Goal: Transaction & Acquisition: Purchase product/service

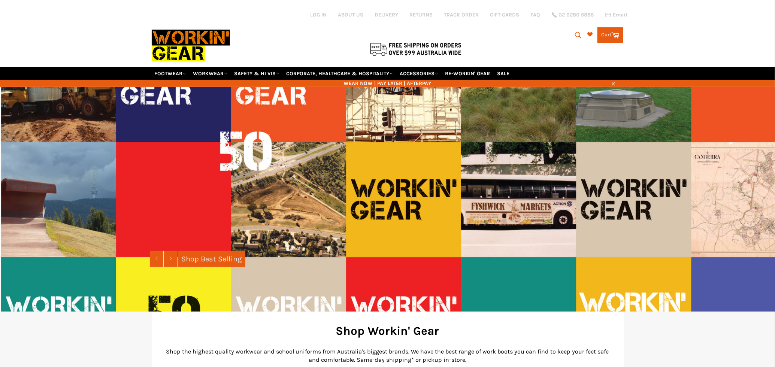
click at [584, 33] on button "Search" at bounding box center [577, 35] width 17 height 16
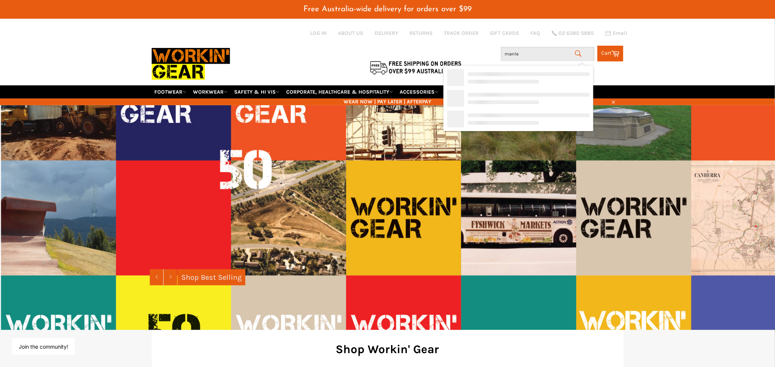
type input "[PERSON_NAME]"
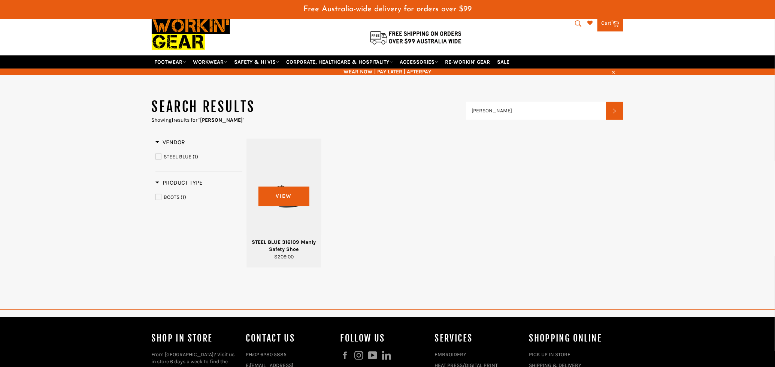
scroll to position [31, 0]
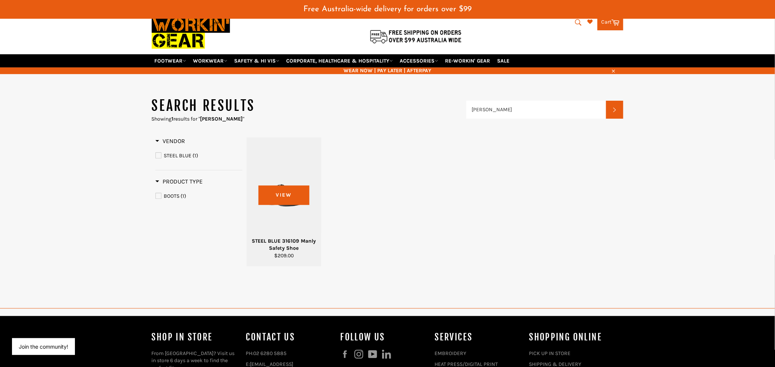
click at [288, 193] on div at bounding box center [284, 191] width 57 height 88
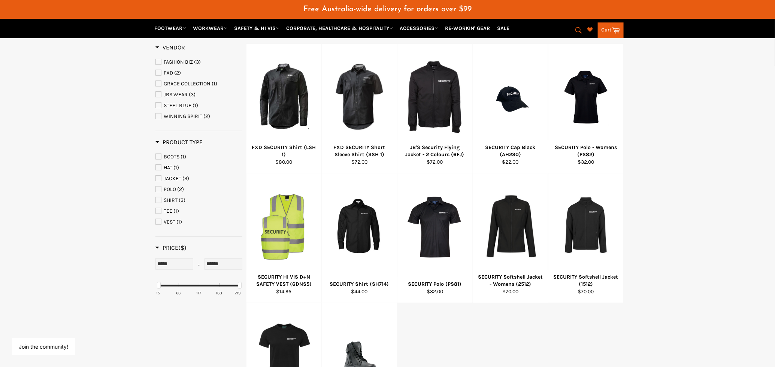
click at [572, 31] on button "Search" at bounding box center [578, 30] width 17 height 16
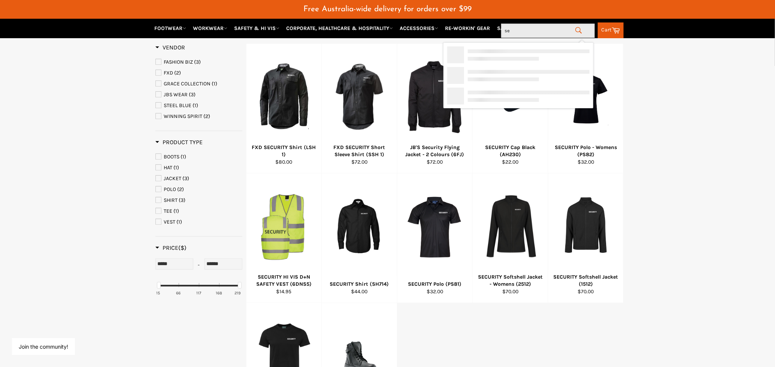
type input "s"
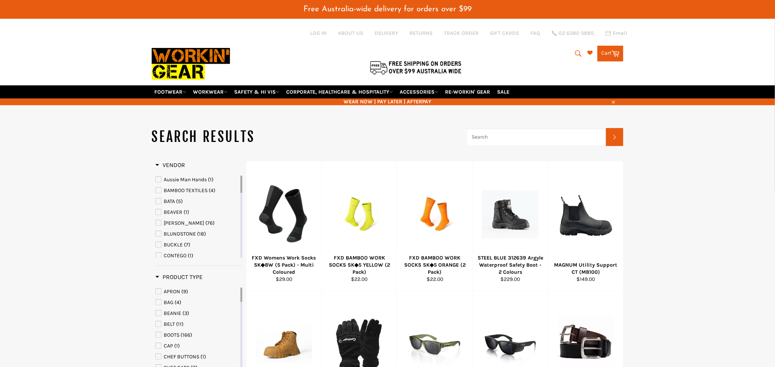
click at [519, 139] on input "Search" at bounding box center [536, 137] width 140 height 18
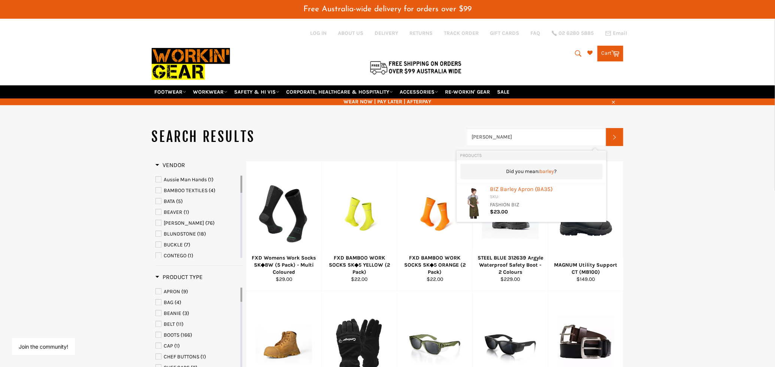
drag, startPoint x: 519, startPoint y: 139, endPoint x: 416, endPoint y: 144, distance: 103.1
click at [416, 144] on header "Search results Harvey Search" at bounding box center [388, 137] width 472 height 19
type input "Manley"
click at [527, 197] on div "SKU:" at bounding box center [546, 197] width 112 height 7
